Goal: Information Seeking & Learning: Learn about a topic

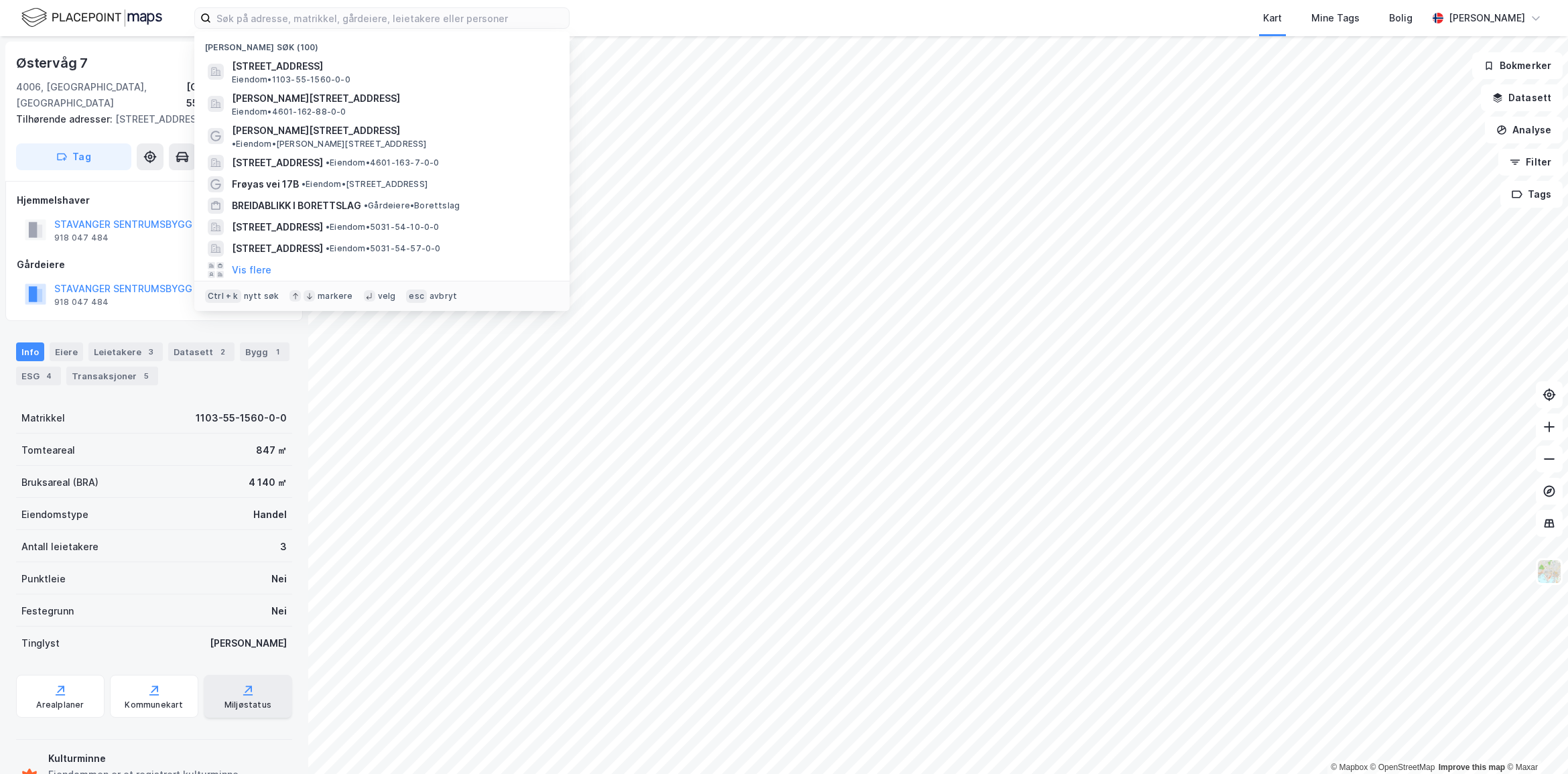
click at [259, 675] on div "Miljøstatus" at bounding box center [247, 696] width 88 height 43
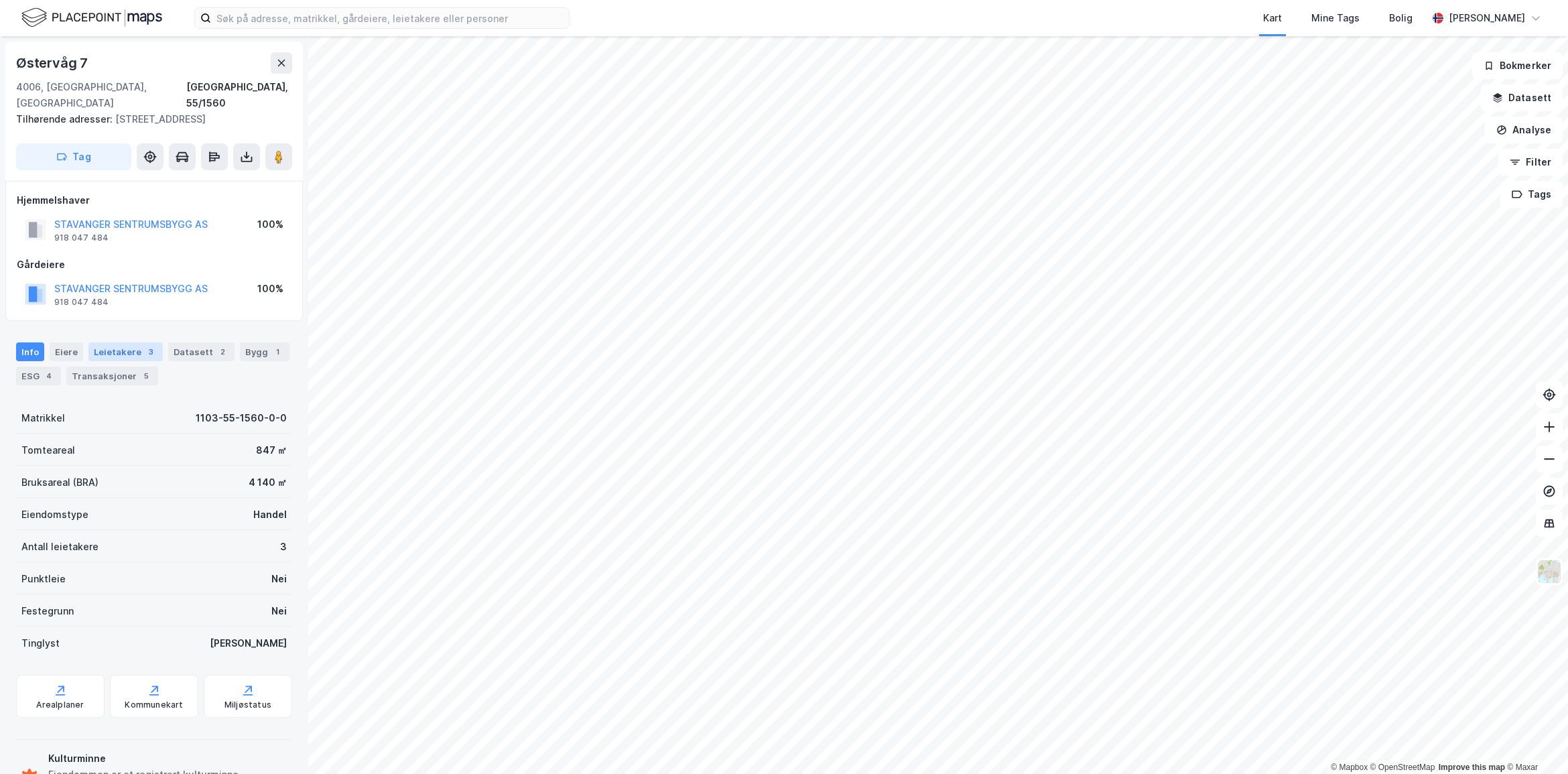
click at [123, 343] on div "Leietakere 3" at bounding box center [125, 352] width 75 height 19
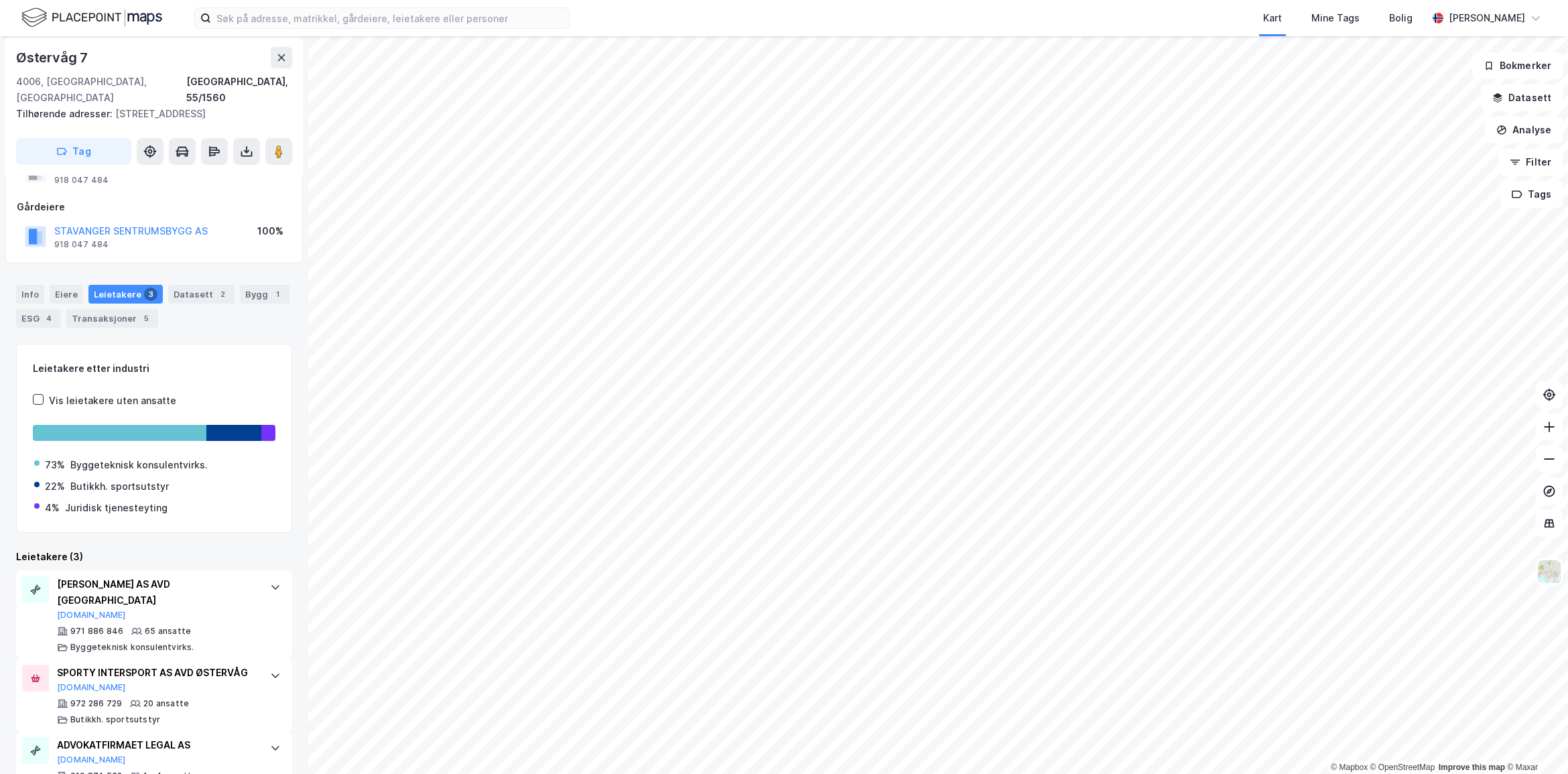
scroll to position [87, 0]
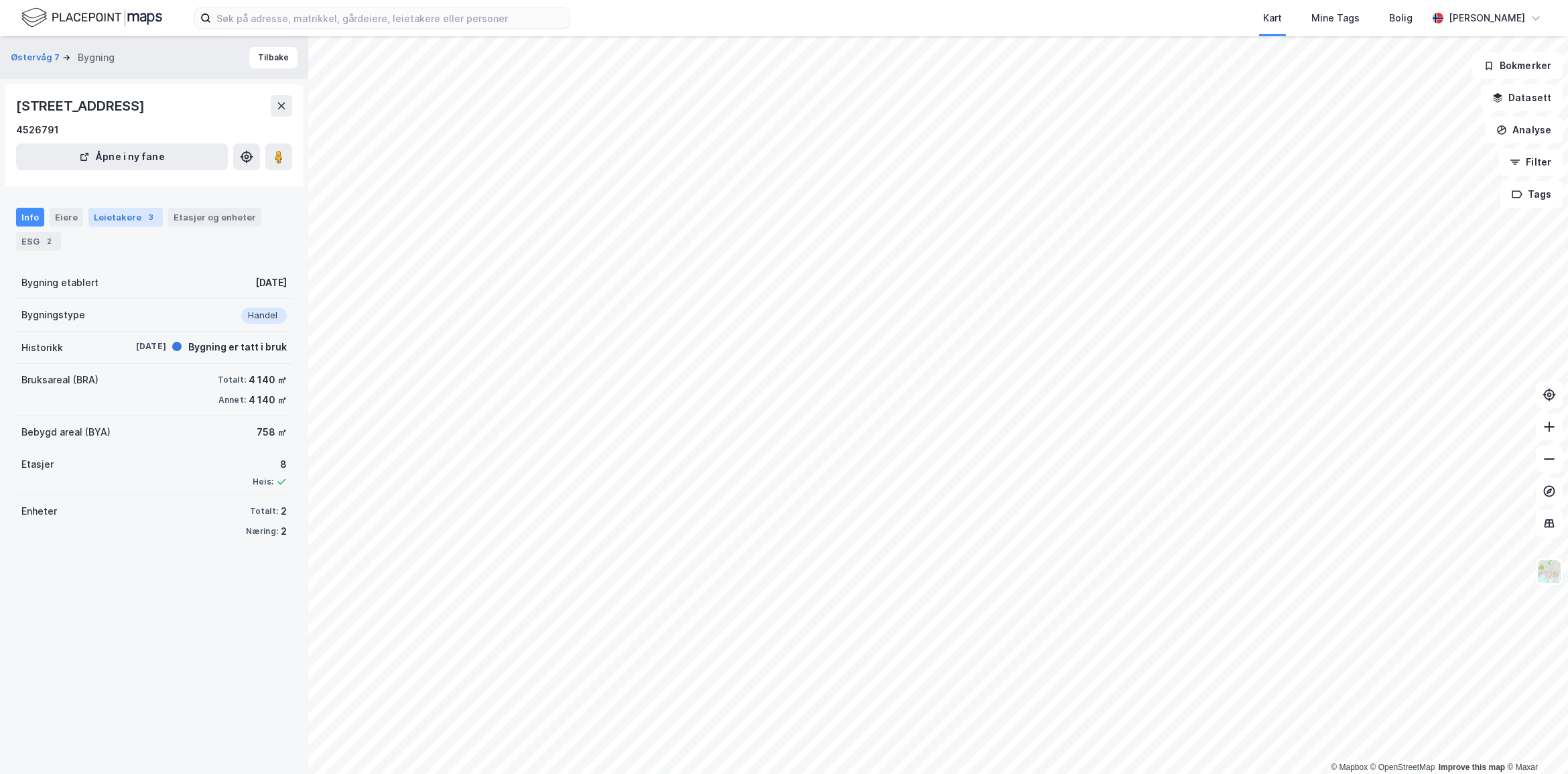
click at [119, 212] on div "Leietakere 3" at bounding box center [125, 217] width 75 height 19
